Goal: Task Accomplishment & Management: Complete application form

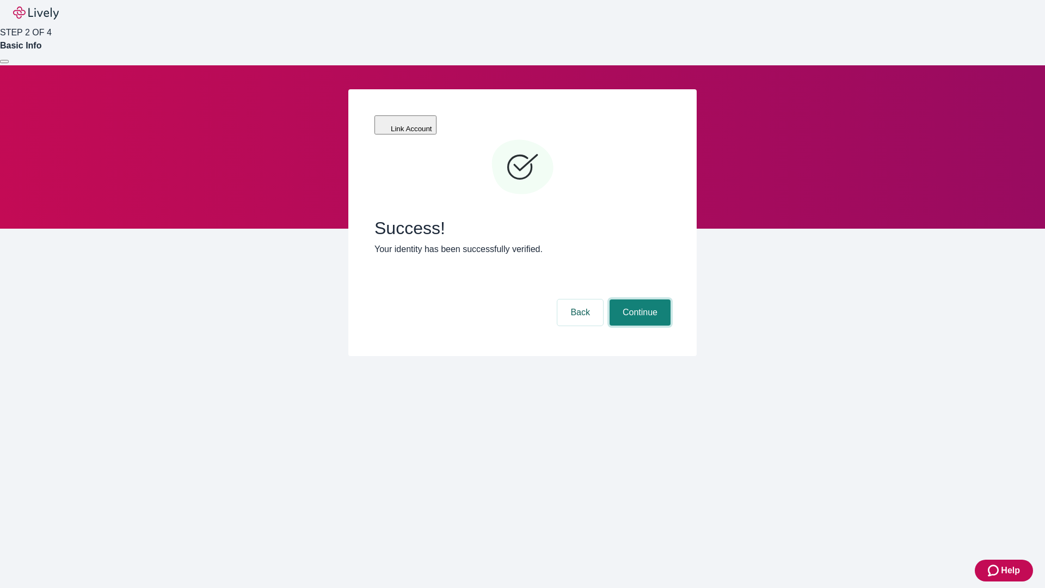
click at [639, 299] on button "Continue" at bounding box center [640, 312] width 61 height 26
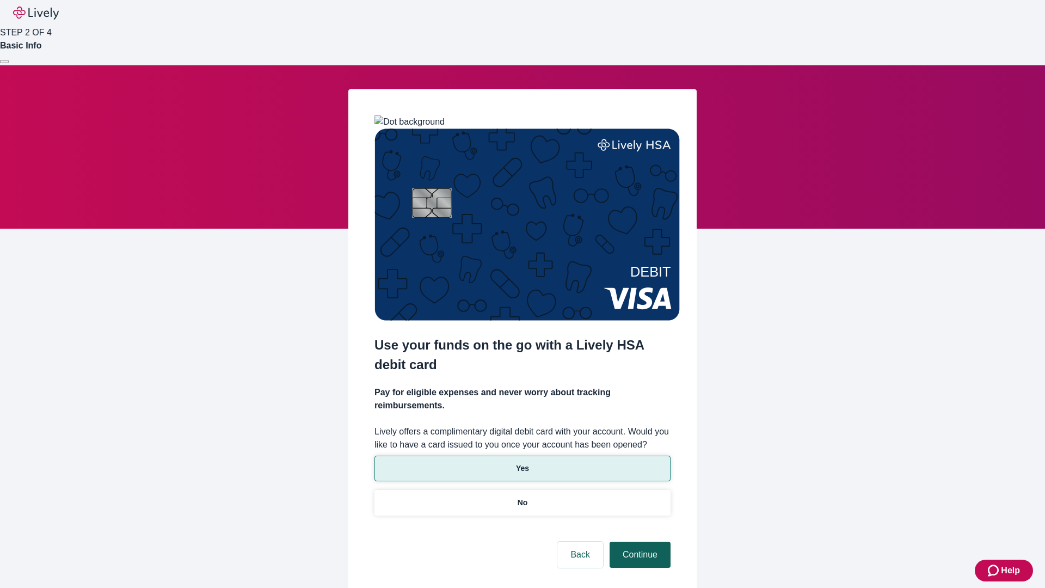
click at [522, 463] on p "Yes" at bounding box center [522, 468] width 13 height 11
click at [639, 542] on button "Continue" at bounding box center [640, 555] width 61 height 26
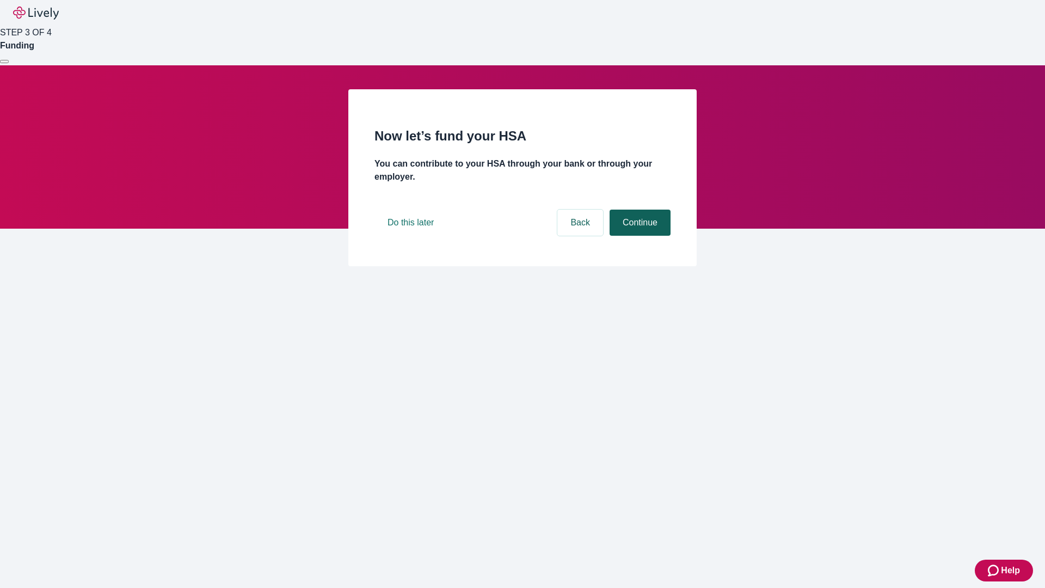
click at [639, 236] on button "Continue" at bounding box center [640, 223] width 61 height 26
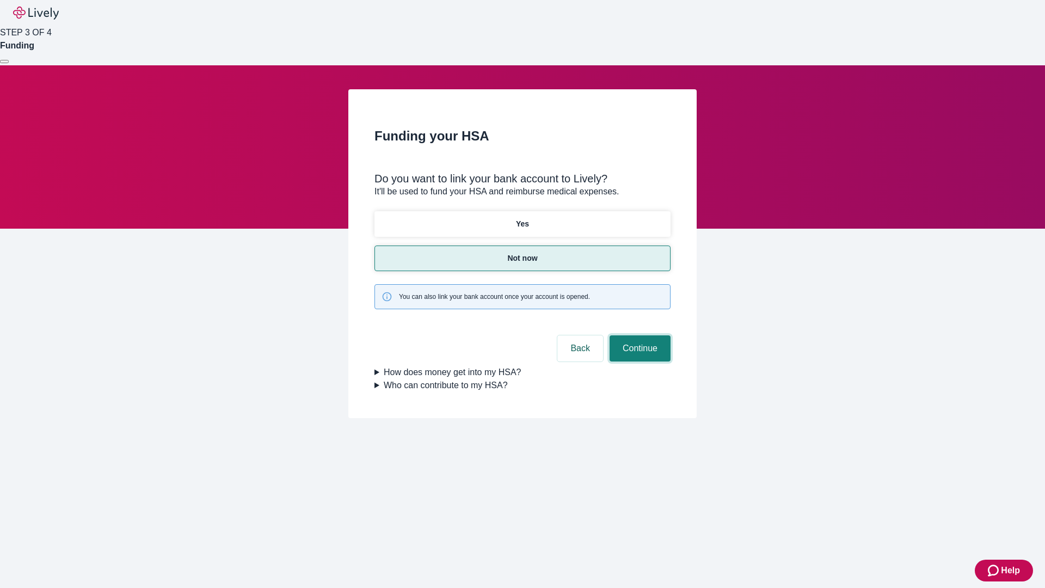
click at [639, 335] on button "Continue" at bounding box center [640, 348] width 61 height 26
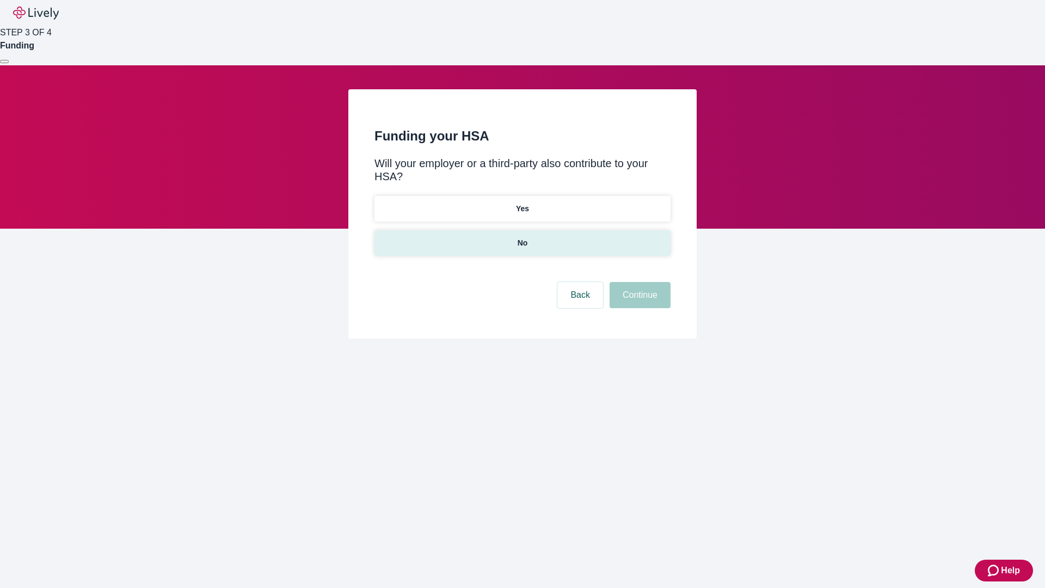
click at [522, 237] on p "No" at bounding box center [523, 242] width 10 height 11
click at [639, 282] on button "Continue" at bounding box center [640, 295] width 61 height 26
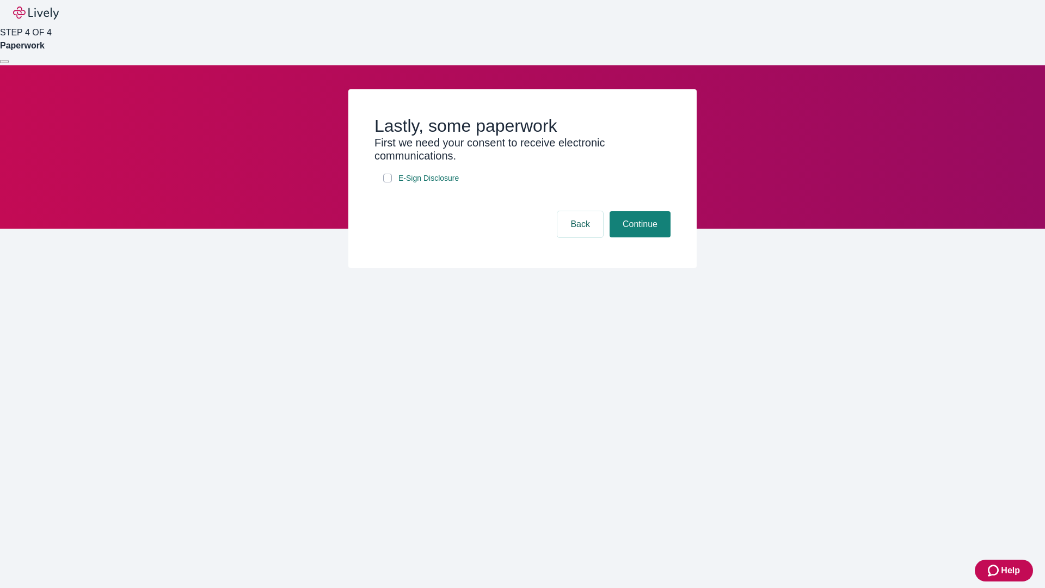
click at [388, 182] on input "E-Sign Disclosure" at bounding box center [387, 178] width 9 height 9
checkbox input "true"
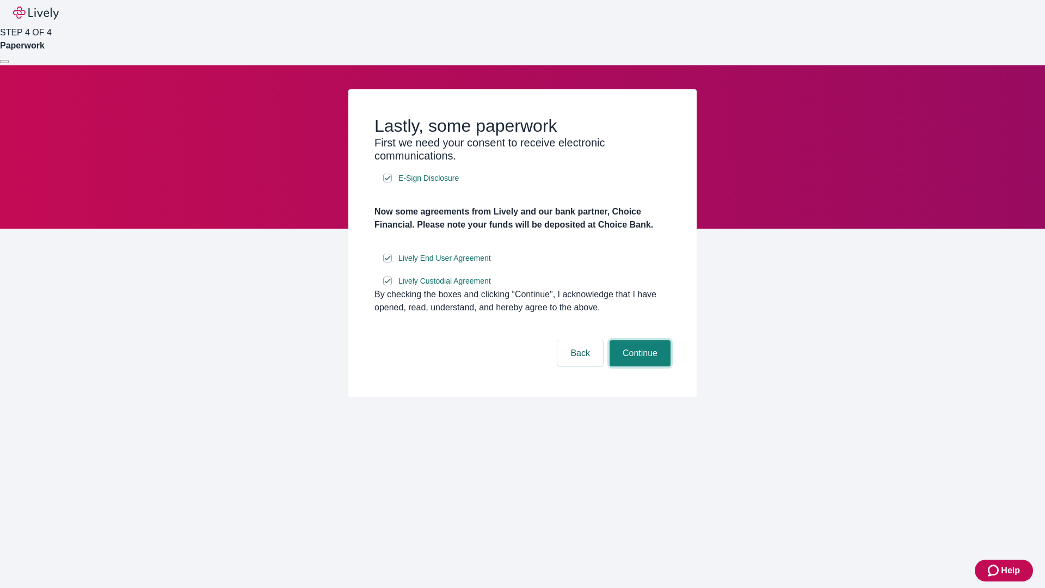
click at [639, 366] on button "Continue" at bounding box center [640, 353] width 61 height 26
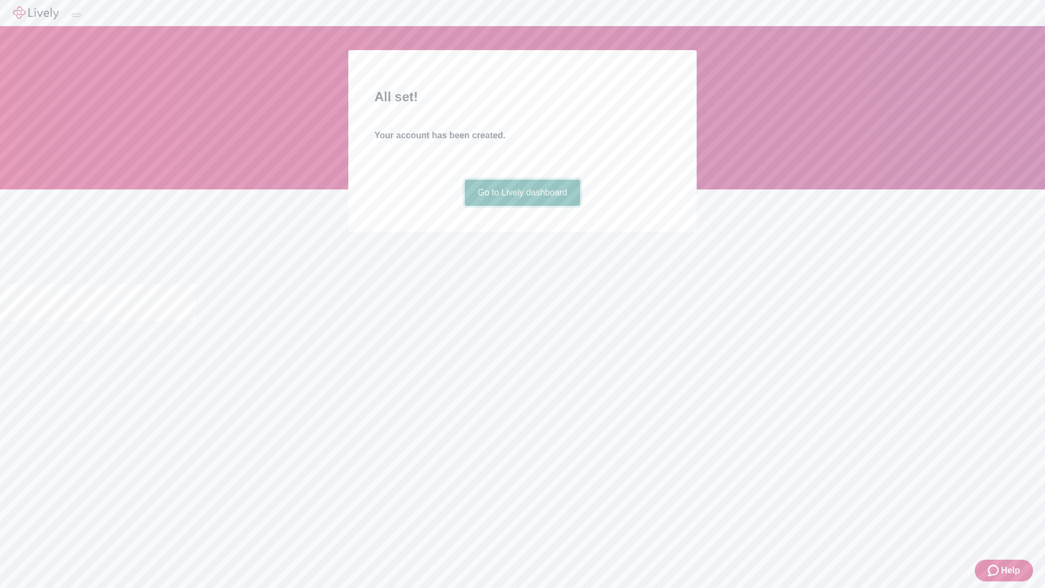
click at [522, 206] on link "Go to Lively dashboard" at bounding box center [523, 193] width 116 height 26
